Goal: Task Accomplishment & Management: Manage account settings

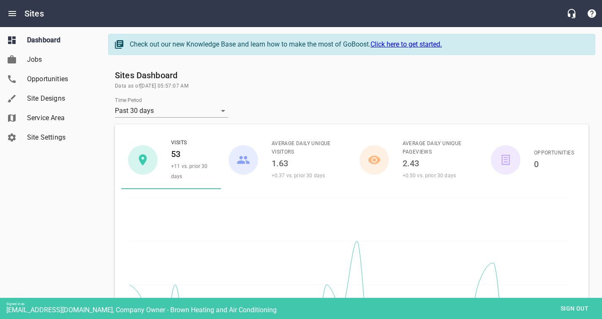
click at [44, 117] on span "Service Area" at bounding box center [59, 118] width 64 height 10
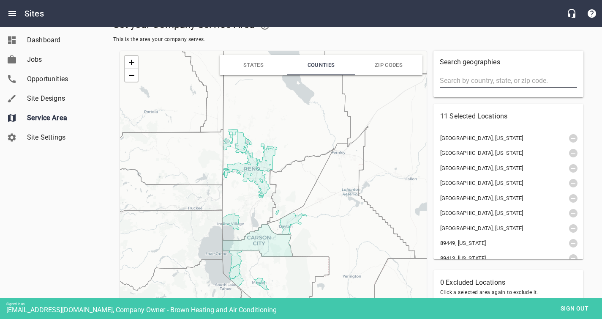
click at [455, 84] on input "text" at bounding box center [508, 81] width 137 height 14
type input "mound house"
click at [448, 81] on input "mound house" at bounding box center [508, 81] width 137 height 14
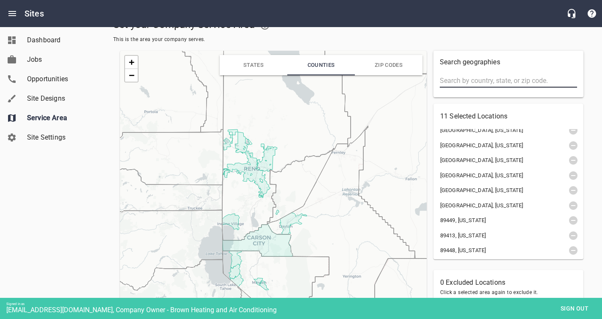
scroll to position [38, 0]
type input "[GEOGRAPHIC_DATA]"
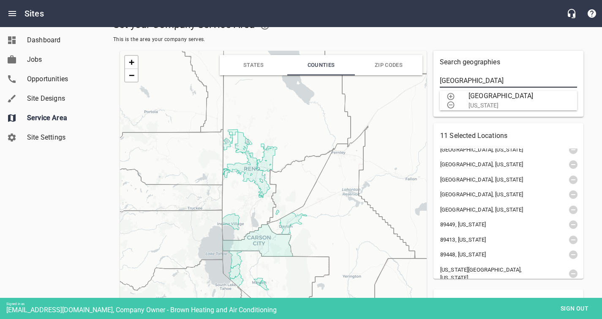
click at [446, 78] on input "[GEOGRAPHIC_DATA]" at bounding box center [508, 81] width 137 height 14
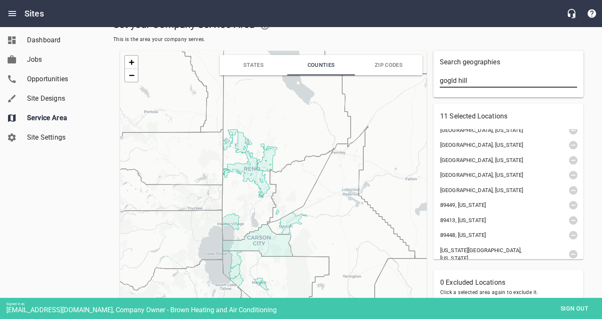
click at [450, 82] on input "gogld hill" at bounding box center [508, 81] width 137 height 14
type input "gold hill"
click at [449, 79] on input "gold hill" at bounding box center [508, 81] width 137 height 14
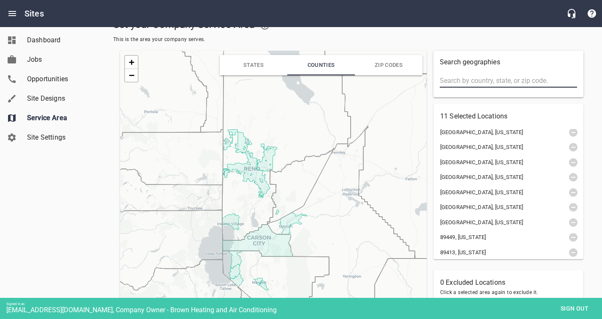
scroll to position [0, 0]
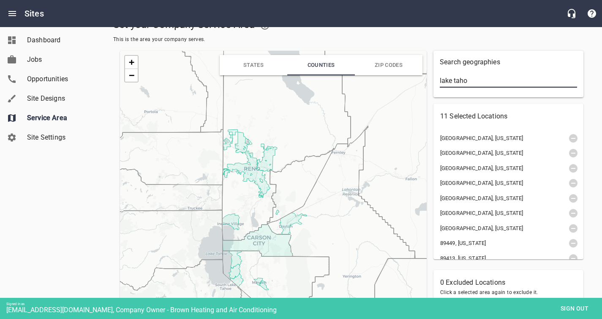
type input "lake tahoe"
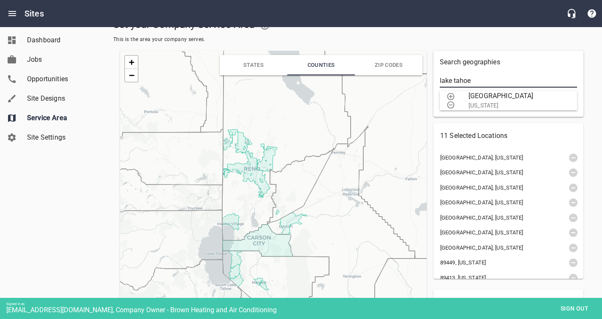
click at [455, 76] on input "lake tahoe" at bounding box center [508, 81] width 137 height 14
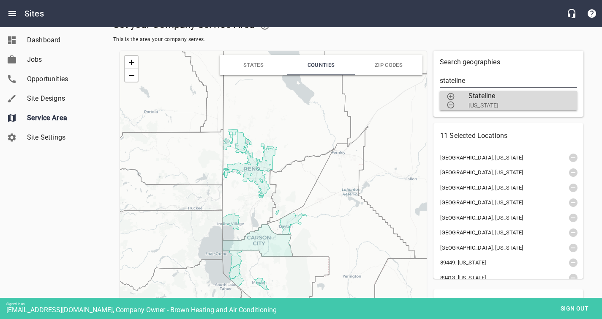
type input "stateline"
click at [448, 94] on icon "button" at bounding box center [450, 96] width 7 height 7
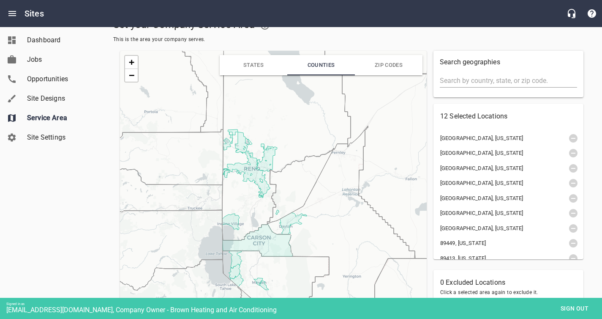
click at [452, 85] on input "text" at bounding box center [508, 81] width 137 height 14
click at [447, 82] on input "inncline village" at bounding box center [508, 81] width 137 height 14
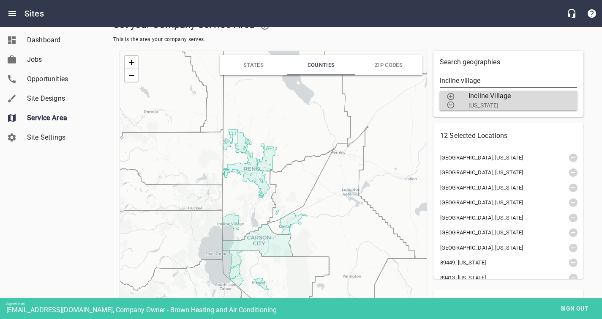
type input "incline village"
click at [453, 95] on icon "button" at bounding box center [450, 96] width 7 height 7
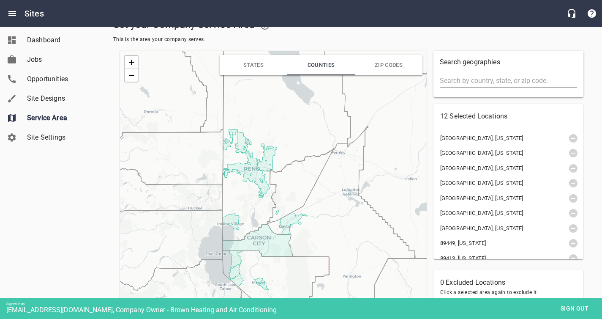
click at [450, 82] on input "text" at bounding box center [508, 81] width 137 height 14
type input "zephyr cove"
click at [451, 82] on input "zephyr cove" at bounding box center [508, 81] width 137 height 14
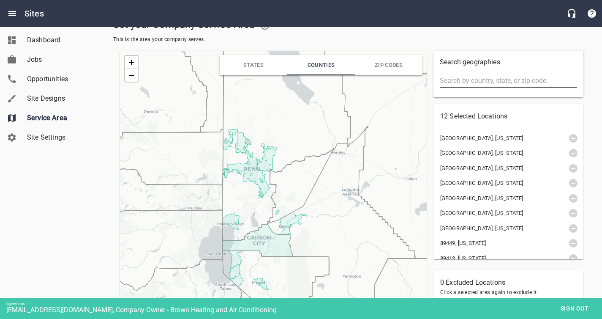
click at [451, 82] on input "text" at bounding box center [508, 81] width 137 height 14
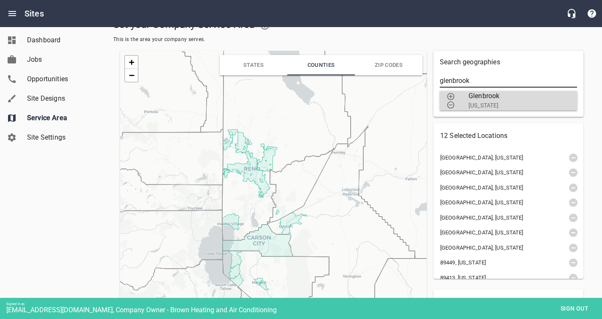
type input "glenbrook"
click at [451, 96] on icon "button" at bounding box center [450, 96] width 7 height 7
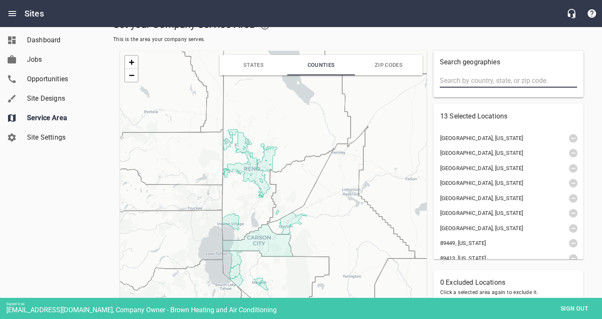
click at [445, 83] on input "text" at bounding box center [508, 81] width 137 height 14
type input "[GEOGRAPHIC_DATA]"
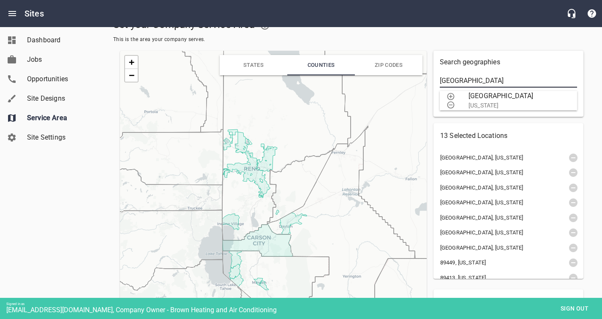
click at [448, 81] on input "[GEOGRAPHIC_DATA]" at bounding box center [508, 81] width 137 height 14
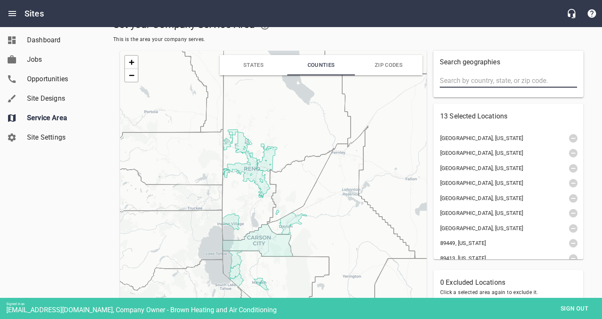
click at [453, 83] on input "text" at bounding box center [508, 81] width 137 height 14
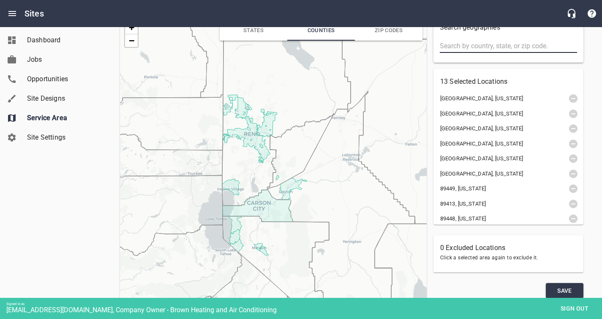
scroll to position [65, 0]
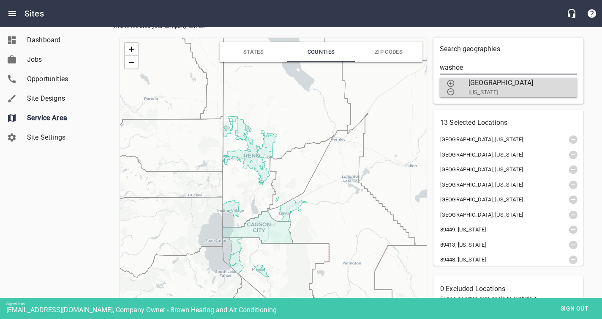
type input "washoe"
click at [452, 82] on icon "button" at bounding box center [451, 83] width 8 height 8
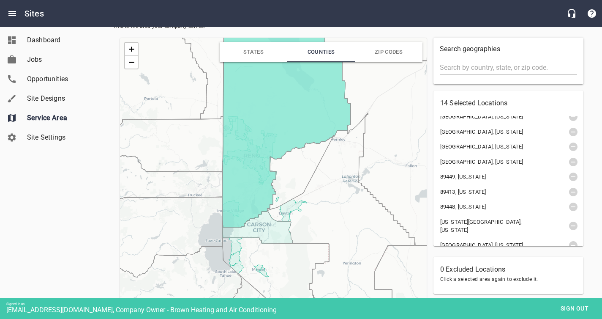
scroll to position [0, 0]
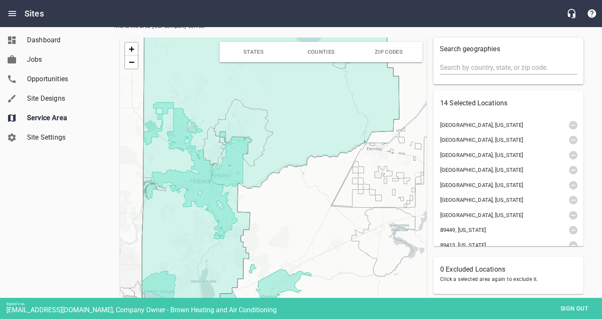
click at [453, 70] on input "text" at bounding box center [508, 68] width 137 height 14
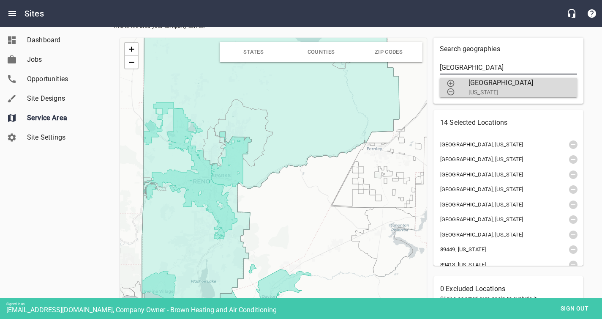
type input "[GEOGRAPHIC_DATA]"
click at [452, 82] on icon "button" at bounding box center [451, 83] width 8 height 8
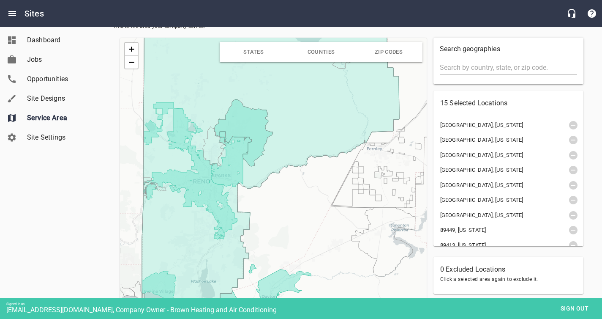
click at [454, 70] on input "text" at bounding box center [508, 68] width 137 height 14
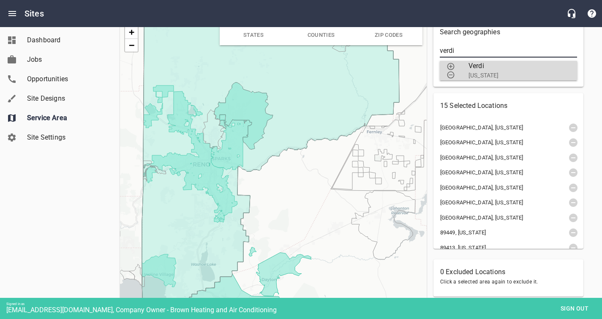
type input "verdi"
click at [450, 65] on icon "button" at bounding box center [451, 66] width 8 height 8
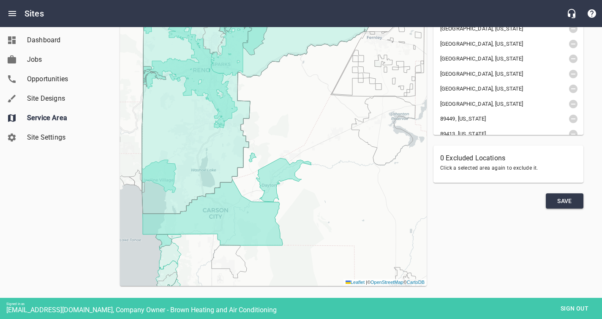
scroll to position [186, 0]
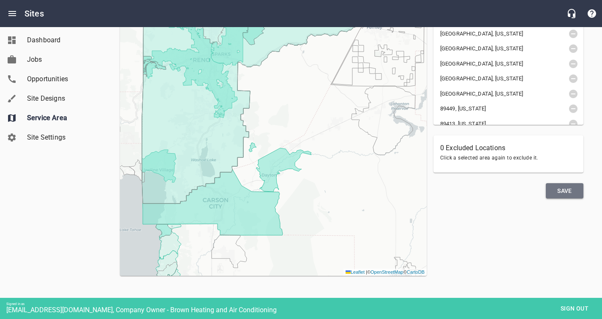
click at [566, 192] on span "Save" at bounding box center [565, 190] width 24 height 11
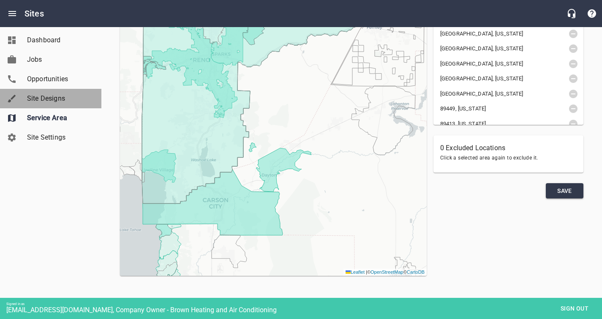
click at [46, 99] on span "Site Designs" at bounding box center [59, 98] width 64 height 10
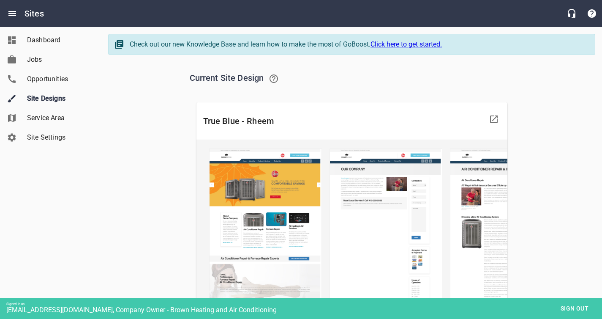
click at [575, 309] on span "Sign out" at bounding box center [574, 308] width 35 height 11
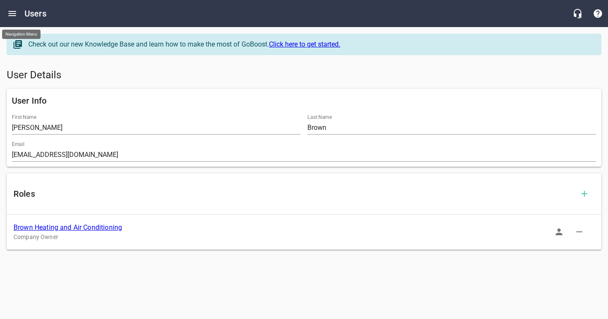
click at [10, 11] on icon "Open drawer" at bounding box center [12, 13] width 10 height 10
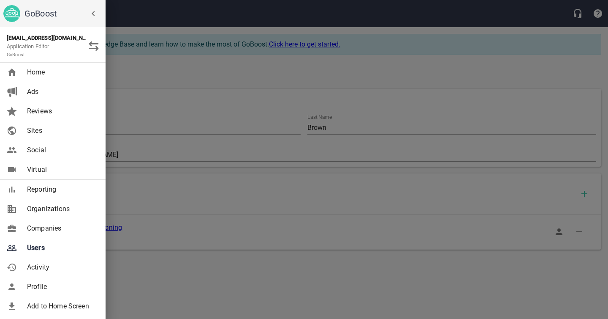
click at [41, 225] on span "Companies" at bounding box center [61, 228] width 68 height 10
